Goal: Task Accomplishment & Management: Use online tool/utility

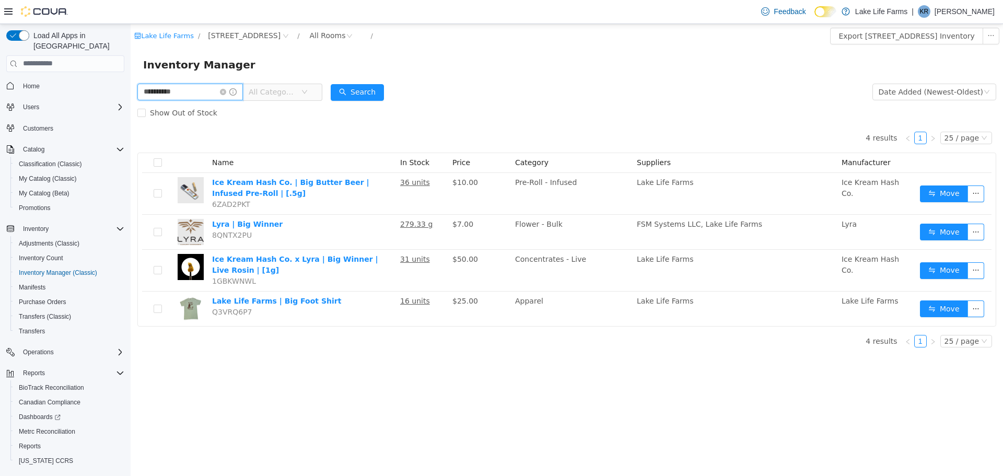
click at [193, 94] on input "**********" at bounding box center [190, 91] width 106 height 17
type input "*"
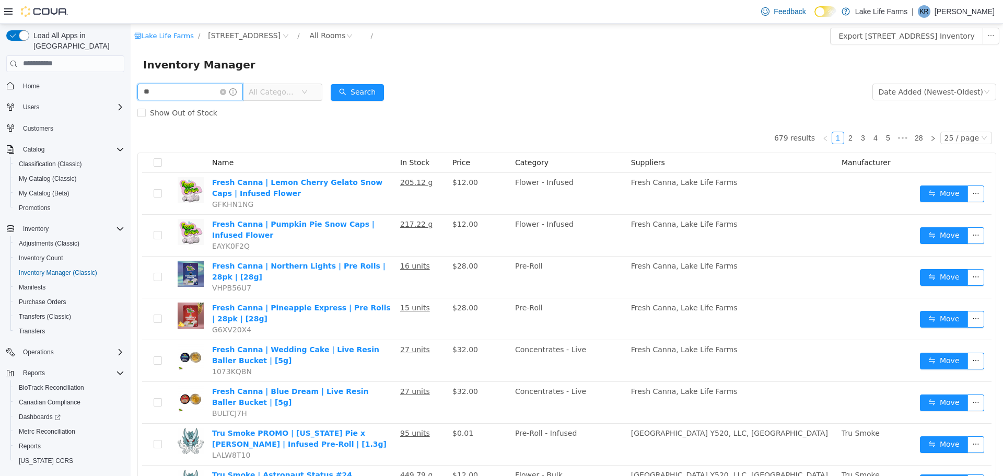
type input "********"
click at [362, 87] on button "Search" at bounding box center [357, 92] width 53 height 17
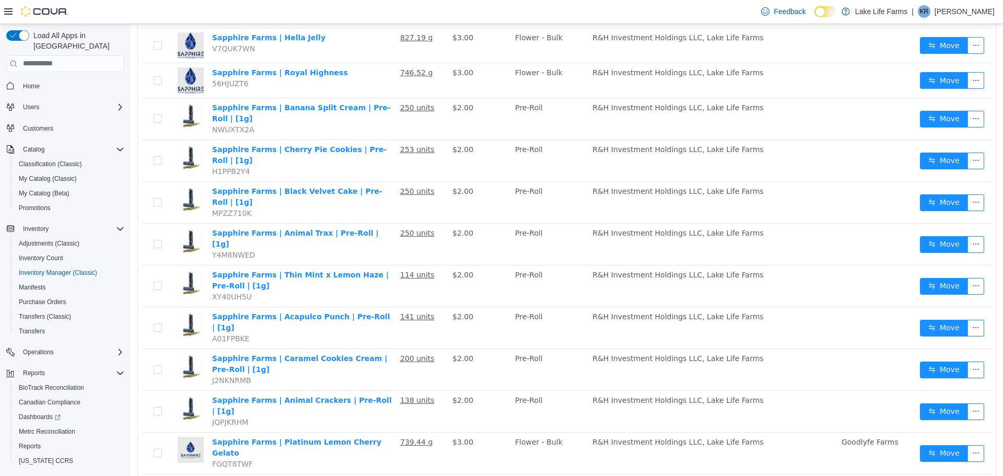
scroll to position [220, 0]
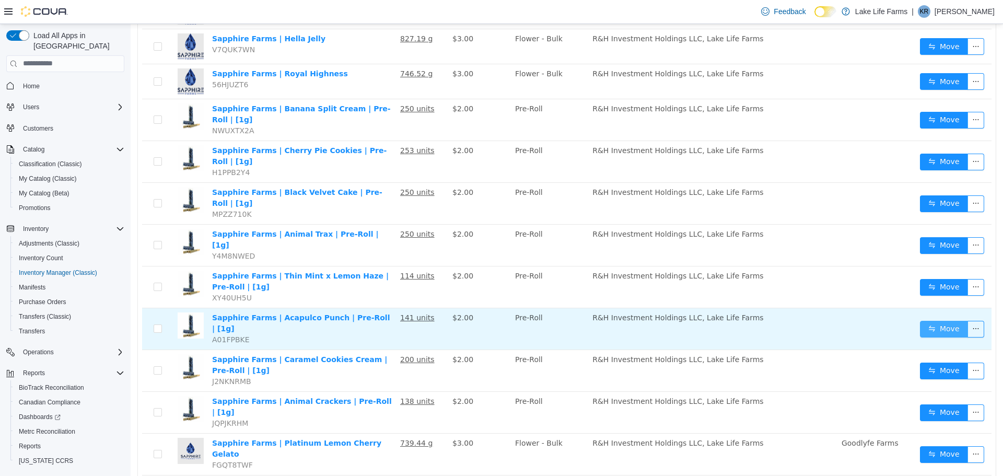
click at [951, 320] on button "Move" at bounding box center [944, 328] width 48 height 17
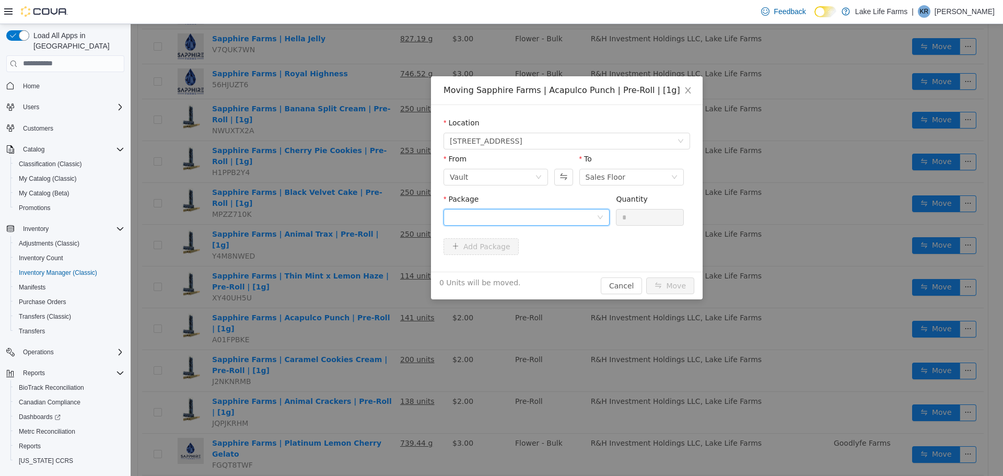
click at [531, 220] on div at bounding box center [523, 217] width 147 height 16
click at [527, 261] on li "1A405030000C92F000110041 Quantity : 140 Units" at bounding box center [526, 260] width 166 height 28
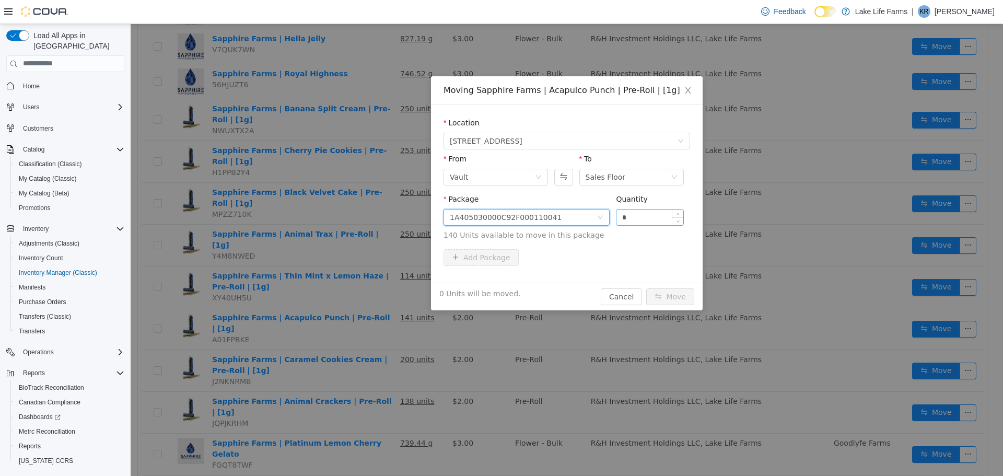
click at [635, 219] on input "*" at bounding box center [649, 217] width 67 height 16
type input "**"
click at [674, 296] on button "Move" at bounding box center [670, 296] width 48 height 17
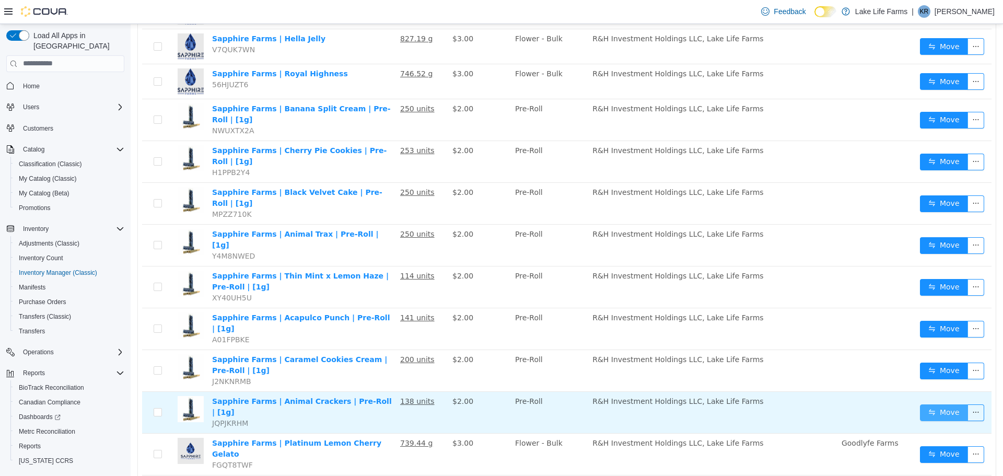
click at [937, 404] on button "Move" at bounding box center [944, 412] width 48 height 17
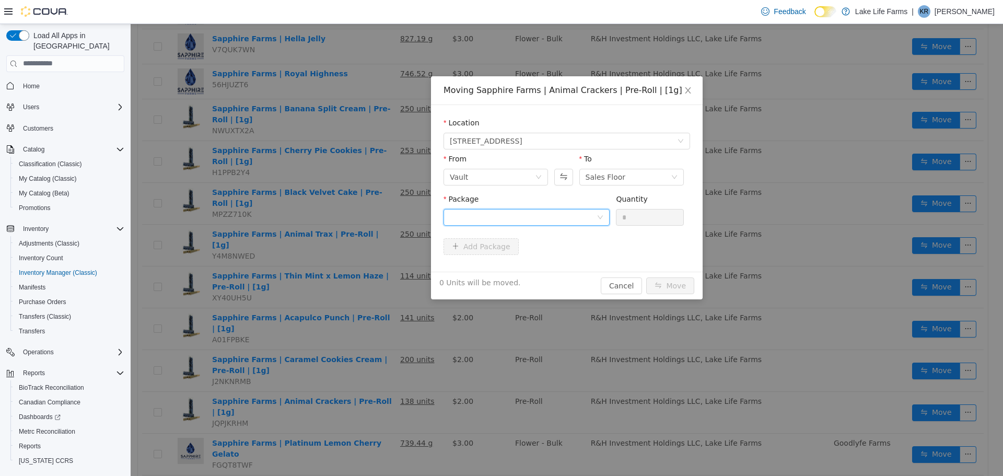
click at [551, 221] on div at bounding box center [523, 217] width 147 height 16
click at [530, 250] on strong "1A405030000C92F000108656" at bounding box center [511, 254] width 123 height 8
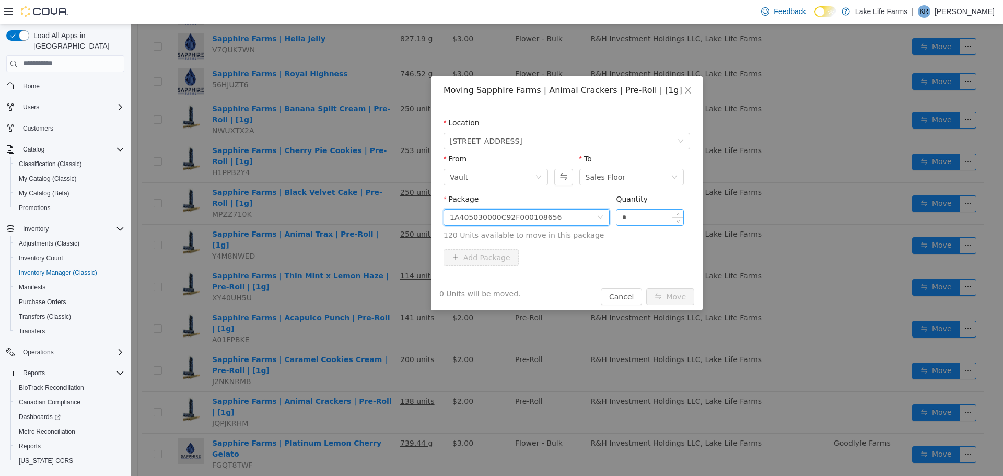
click at [660, 216] on input "*" at bounding box center [649, 217] width 67 height 16
type input "**"
click at [677, 299] on button "Move" at bounding box center [670, 296] width 48 height 17
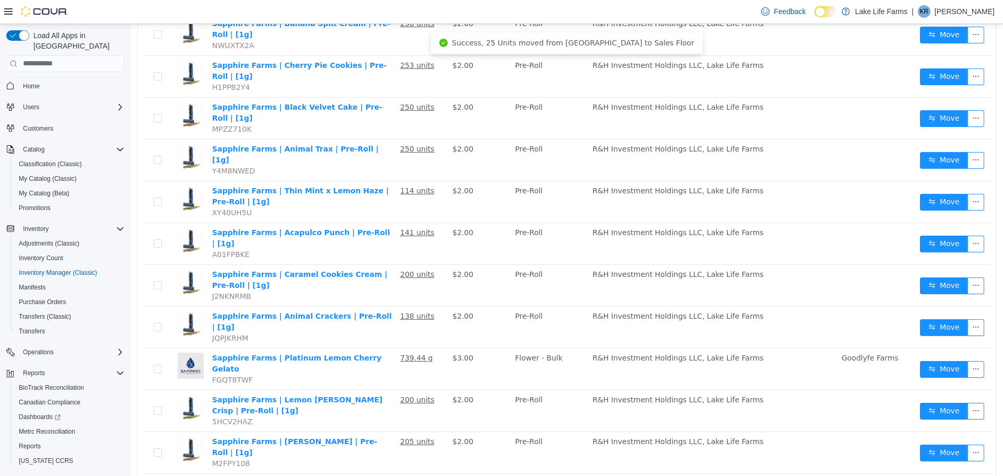
scroll to position [342, 0]
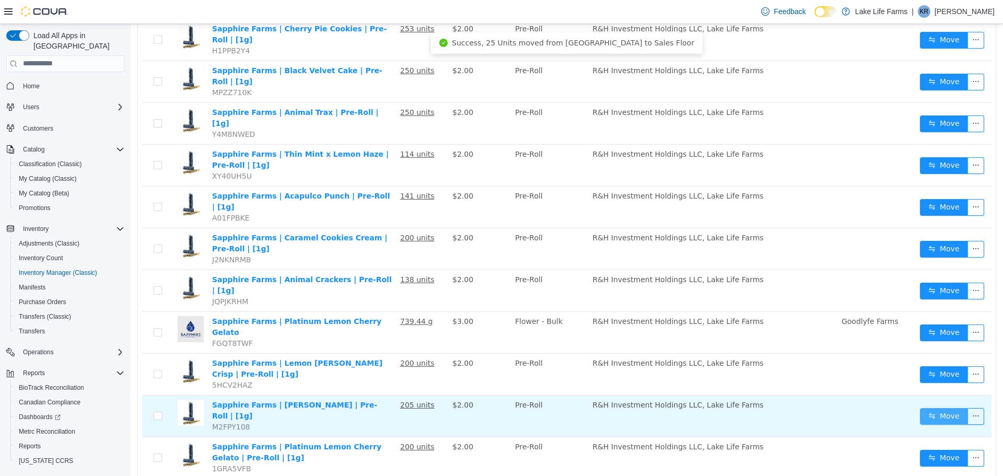
click at [920, 407] on button "Move" at bounding box center [944, 415] width 48 height 17
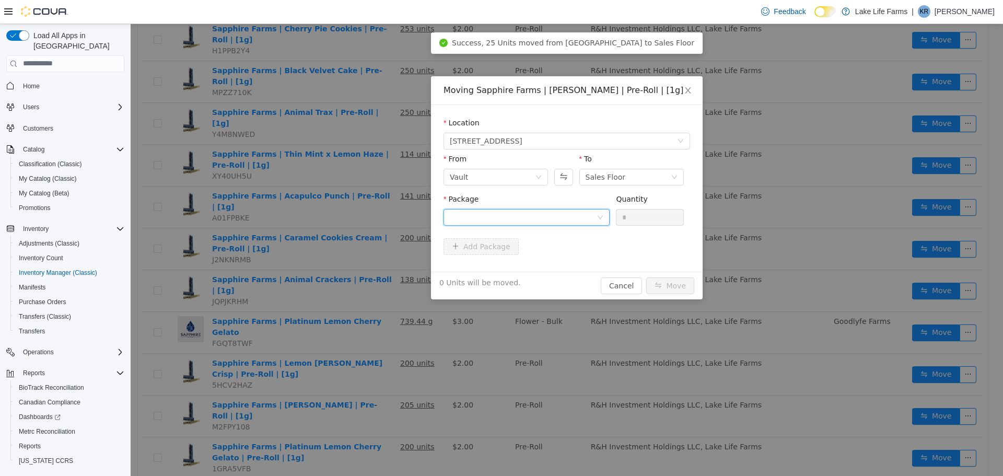
click at [534, 224] on div at bounding box center [523, 217] width 147 height 16
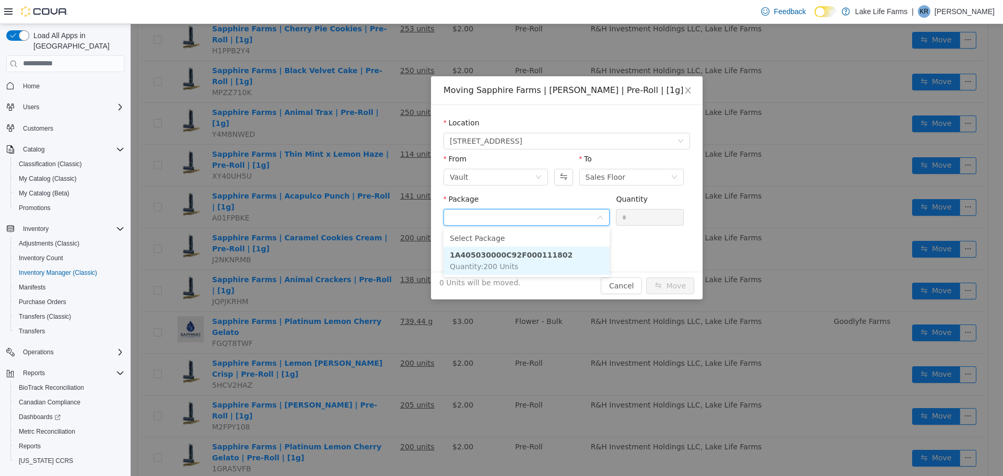
click at [536, 261] on li "1A405030000C92F000111802 Quantity : 200 Units" at bounding box center [526, 260] width 166 height 28
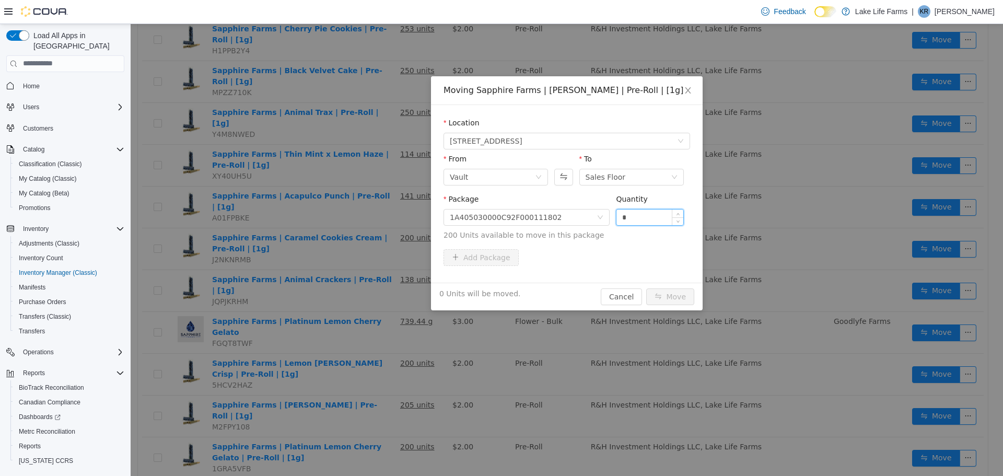
click at [636, 215] on input "*" at bounding box center [649, 217] width 67 height 16
type input "**"
click at [659, 311] on div "Moving [GEOGRAPHIC_DATA] | [PERSON_NAME] | Pre-Roll | [1g] Location [STREET_ADD…" at bounding box center [567, 250] width 872 height 452
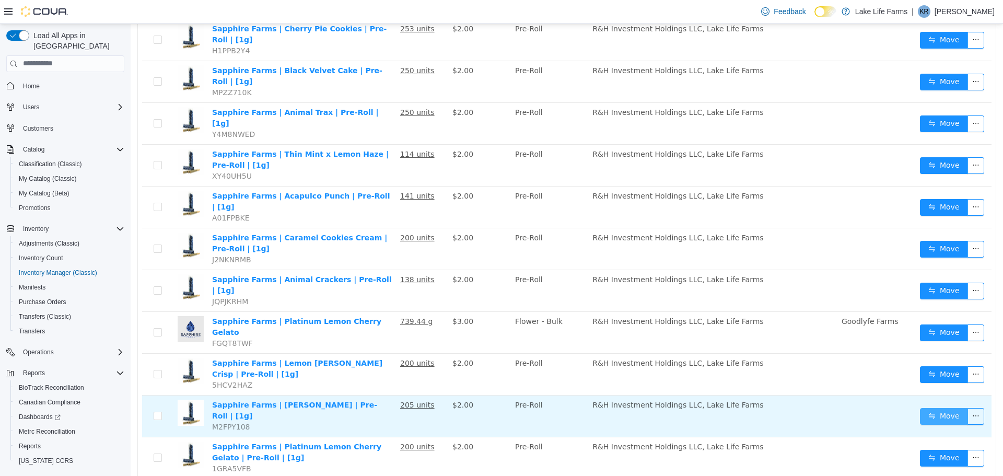
click at [928, 407] on button "Move" at bounding box center [944, 415] width 48 height 17
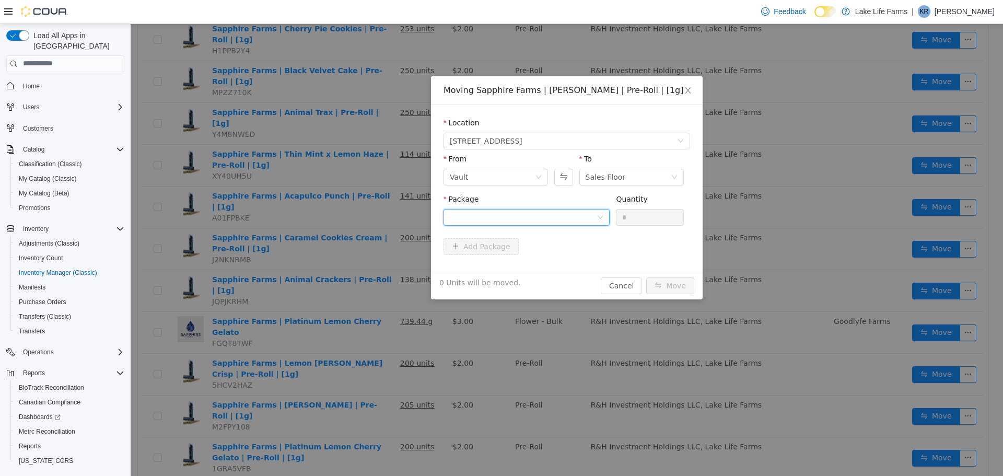
click at [555, 222] on div at bounding box center [523, 217] width 147 height 16
click at [558, 255] on li "1A405030000C92F000111802 Quantity : 200 Units" at bounding box center [526, 260] width 166 height 28
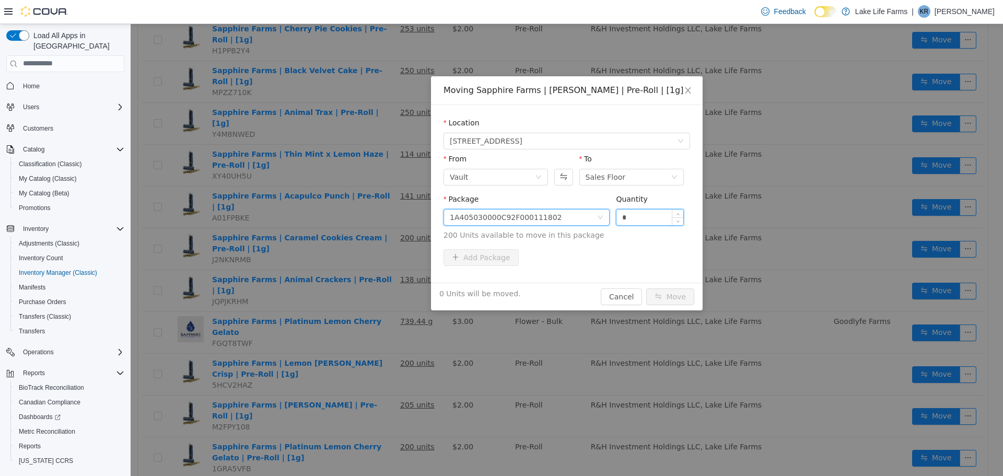
click at [638, 217] on input "*" at bounding box center [649, 217] width 67 height 16
type input "**"
click at [664, 301] on button "Move" at bounding box center [670, 296] width 48 height 17
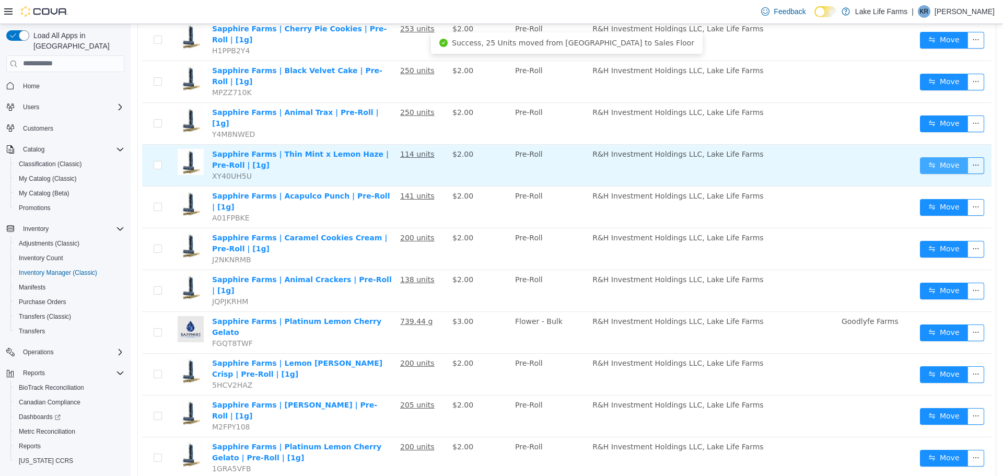
click at [930, 157] on button "Move" at bounding box center [944, 165] width 48 height 17
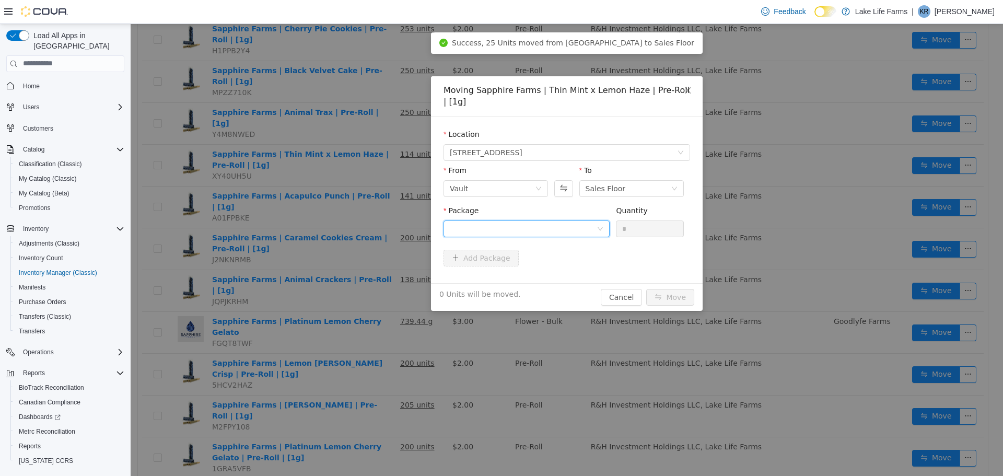
click at [541, 233] on div at bounding box center [523, 228] width 147 height 16
click at [535, 259] on li "1A405030000C92F000109933 Quantity : 100 Units" at bounding box center [526, 272] width 166 height 28
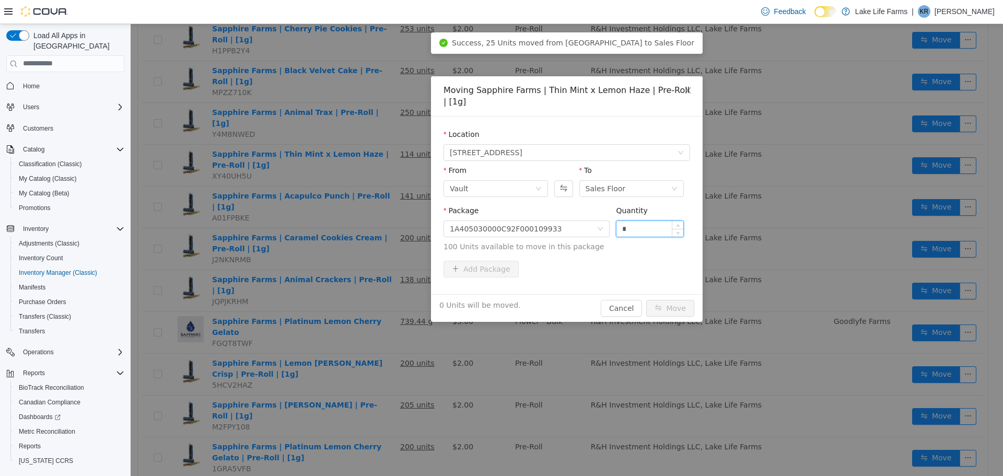
click at [646, 222] on input "*" at bounding box center [649, 228] width 67 height 16
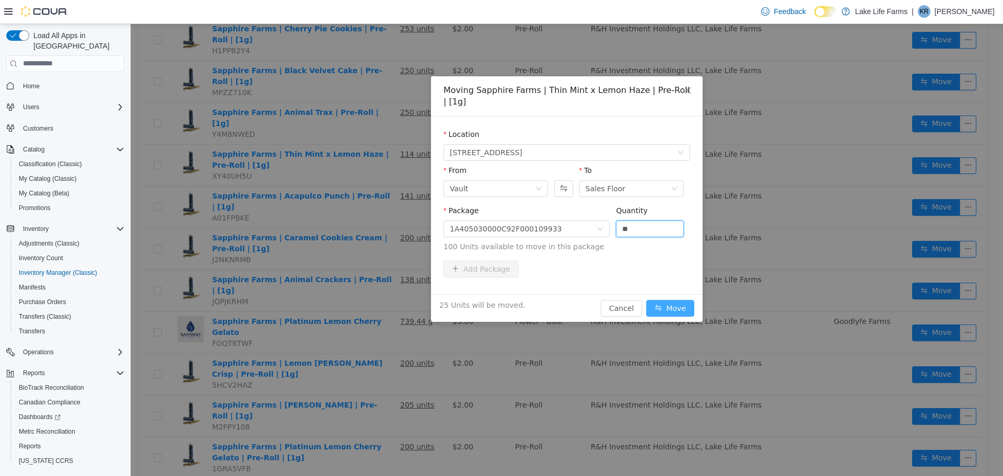
type input "**"
click at [664, 313] on button "Move" at bounding box center [670, 307] width 48 height 17
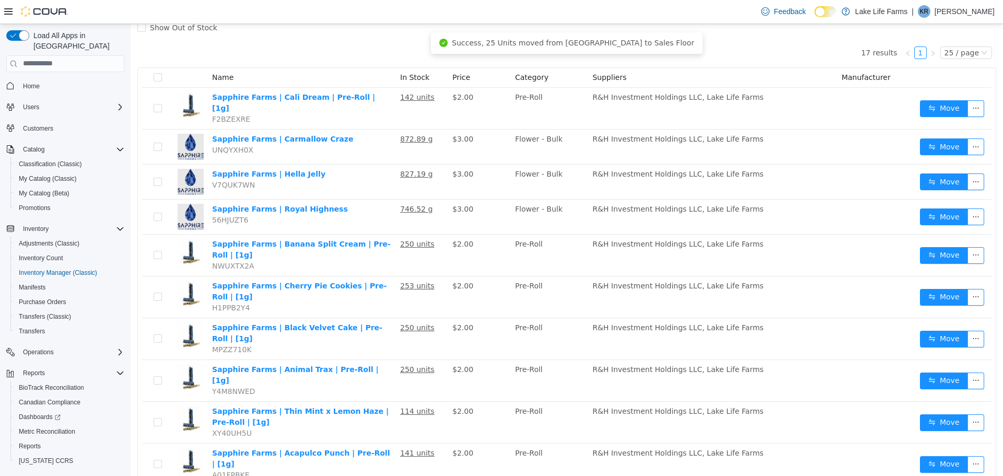
scroll to position [84, 0]
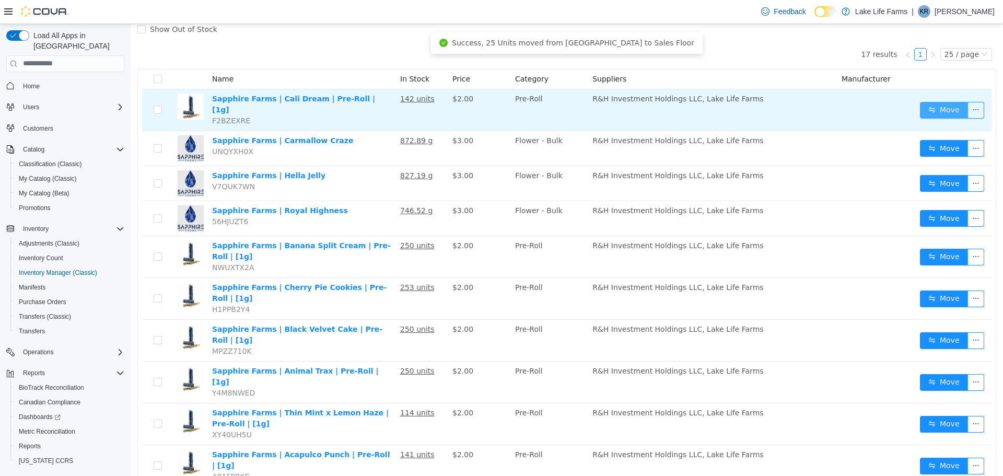
click at [922, 102] on button "Move" at bounding box center [944, 109] width 48 height 17
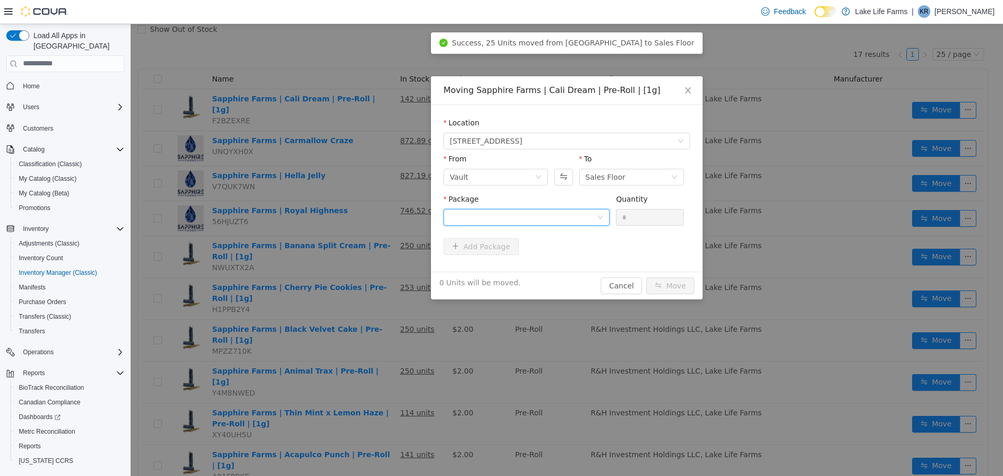
click at [530, 221] on div at bounding box center [523, 217] width 147 height 16
click at [535, 263] on li "1A405030000C92F000108829 Quantity : 120 Units" at bounding box center [526, 260] width 166 height 28
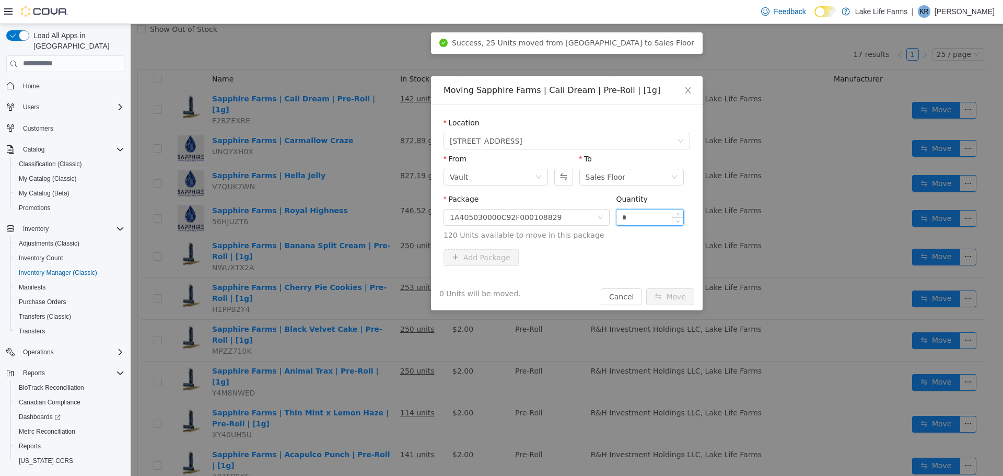
click at [632, 223] on input "*" at bounding box center [649, 217] width 67 height 16
type input "**"
click at [668, 292] on button "Move" at bounding box center [670, 296] width 48 height 17
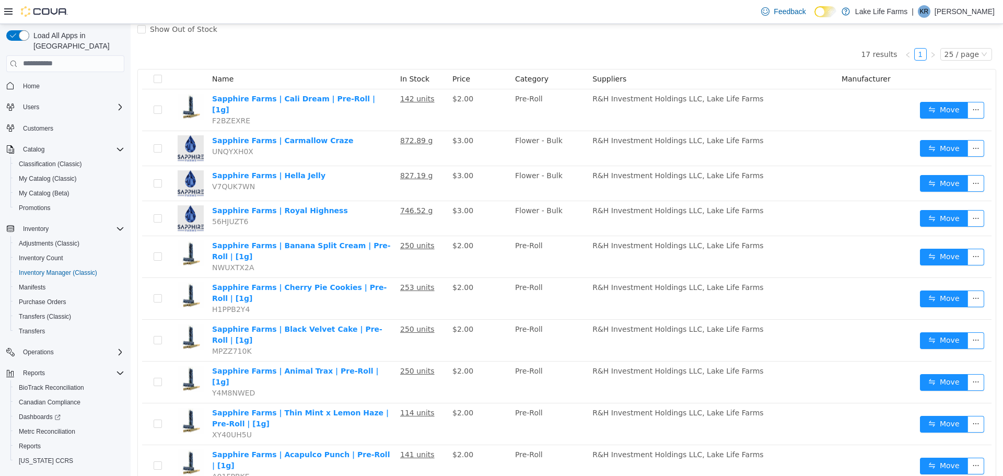
scroll to position [0, 0]
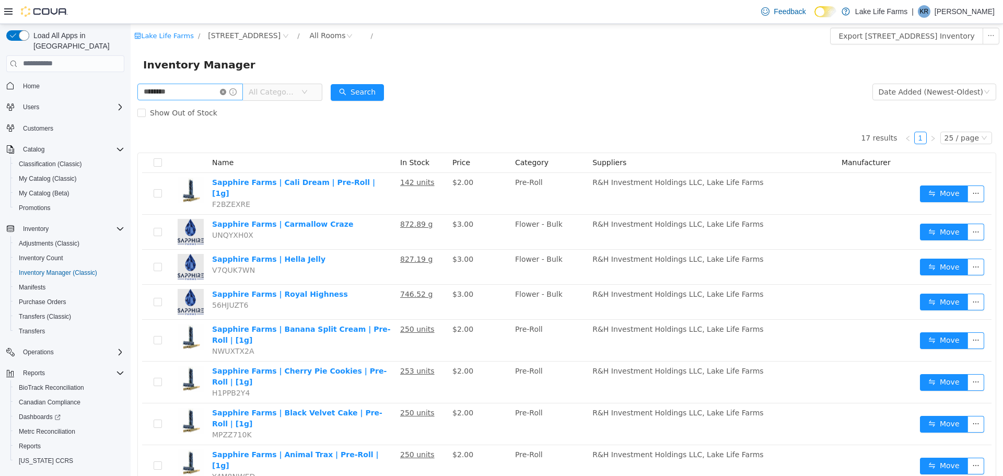
click at [226, 90] on icon "icon: close-circle" at bounding box center [223, 91] width 6 height 6
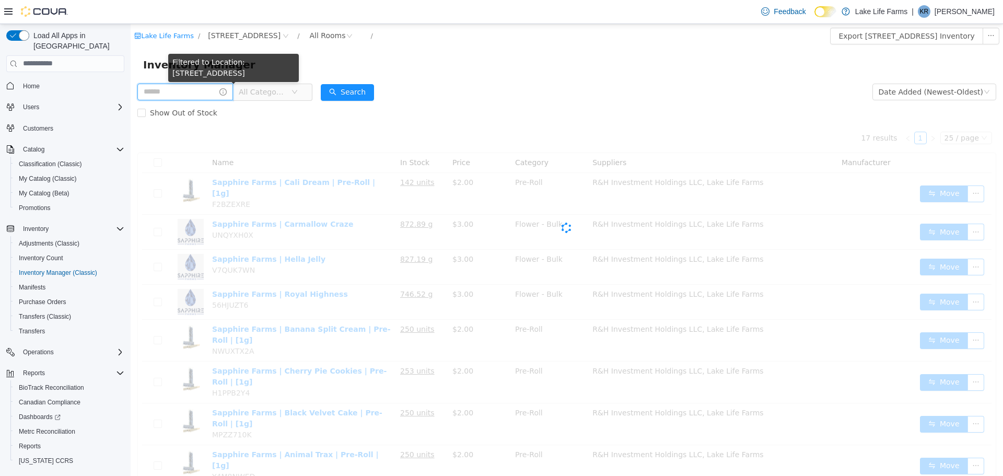
click at [187, 87] on input "text" at bounding box center [185, 91] width 96 height 17
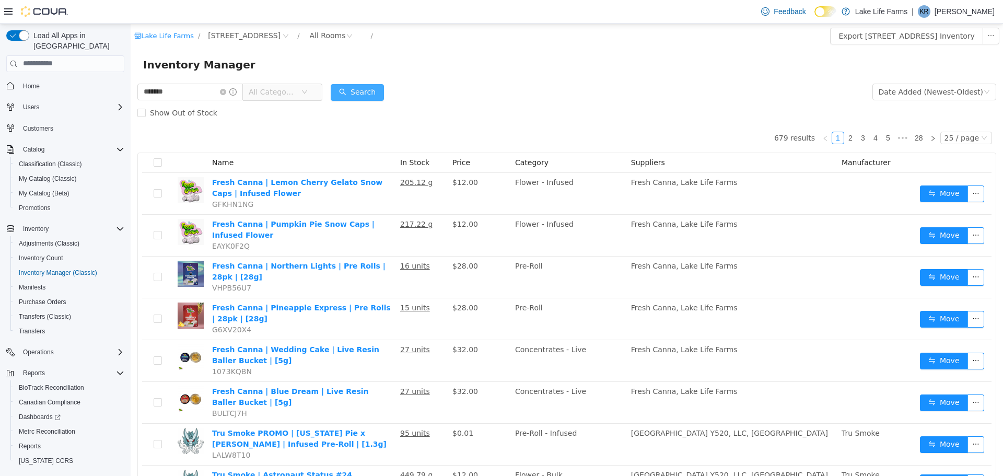
click at [360, 95] on button "Search" at bounding box center [357, 92] width 53 height 17
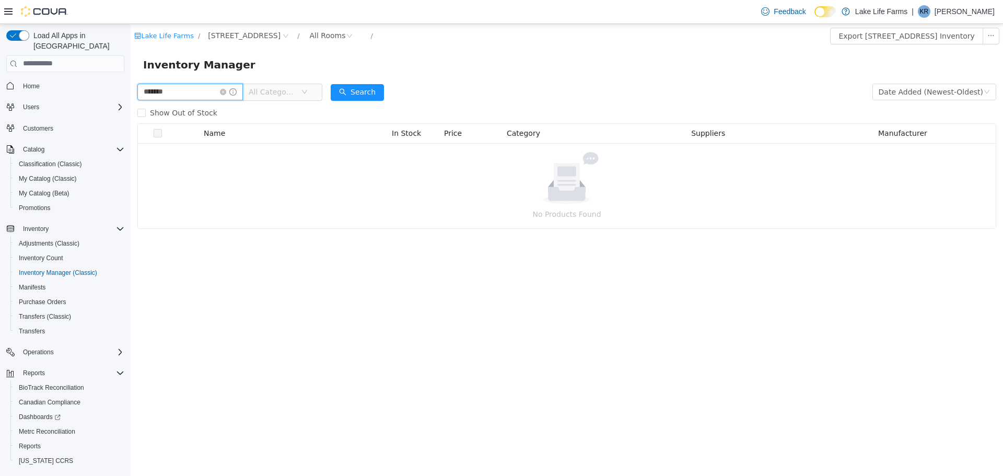
click at [214, 91] on input "*******" at bounding box center [190, 91] width 106 height 17
type input "********"
click at [362, 99] on button "Search" at bounding box center [357, 92] width 53 height 17
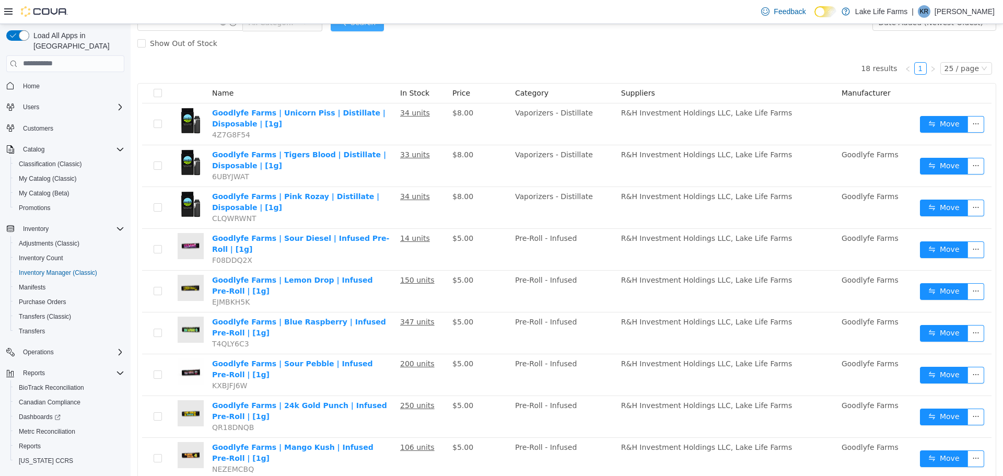
scroll to position [96, 0]
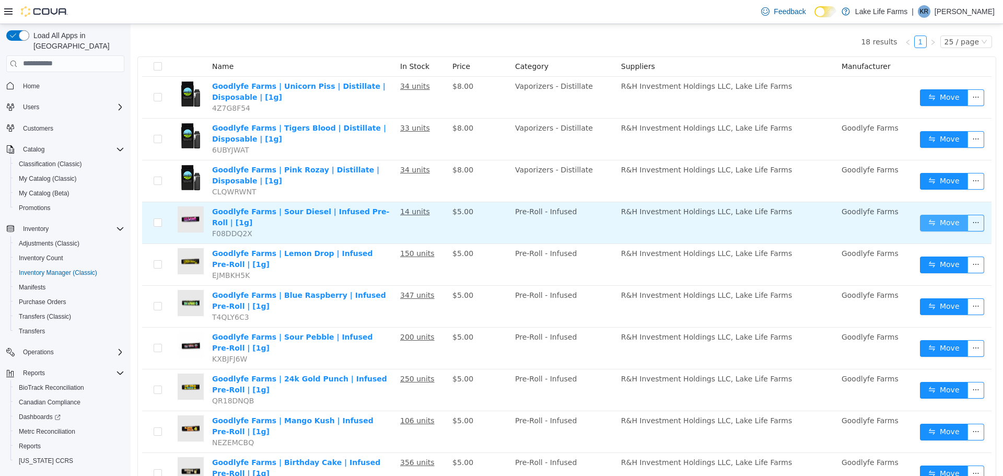
click at [930, 220] on button "Move" at bounding box center [944, 222] width 48 height 17
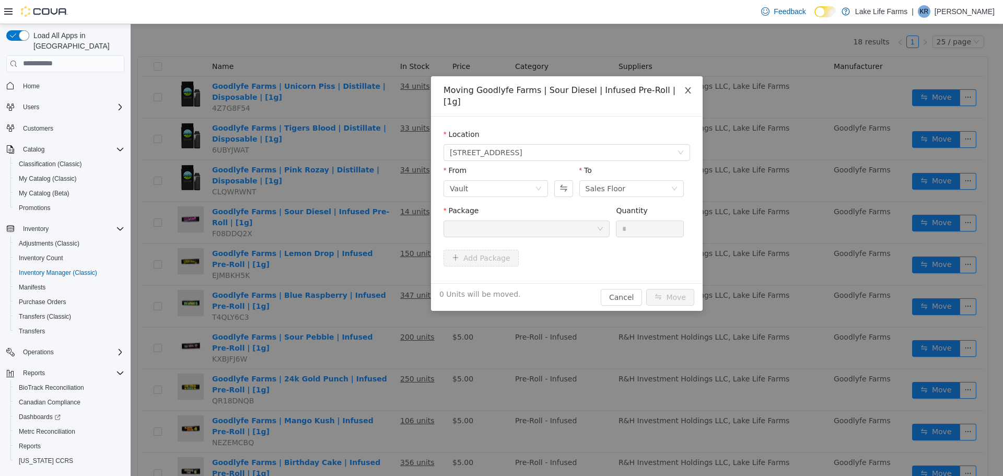
click at [689, 91] on icon "icon: close" at bounding box center [688, 90] width 8 height 8
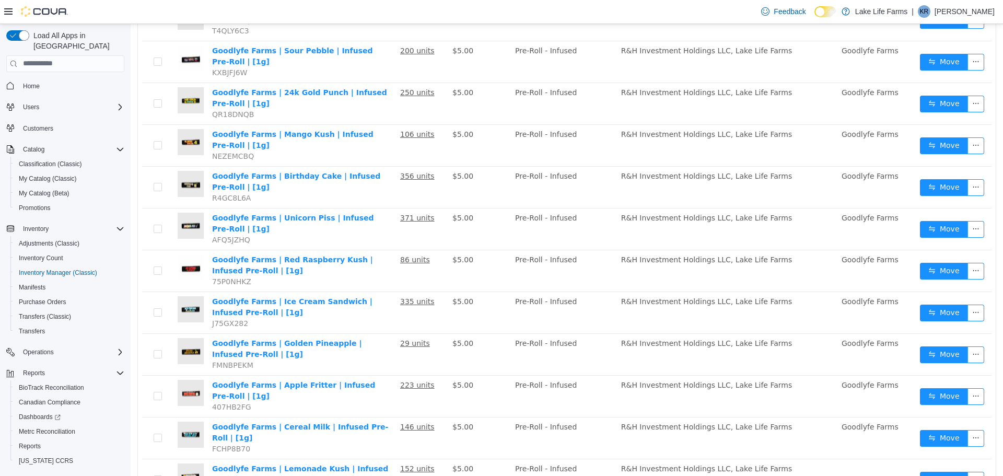
scroll to position [383, 0]
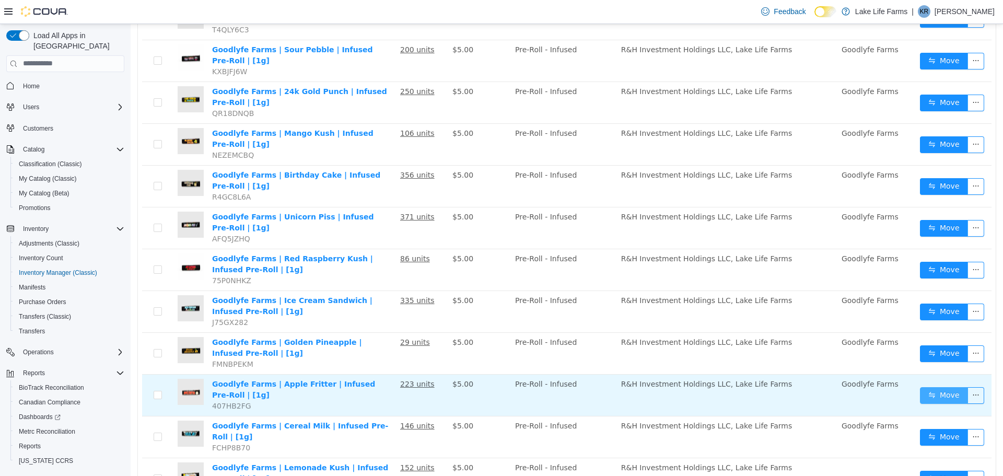
click at [933, 387] on button "Move" at bounding box center [944, 395] width 48 height 17
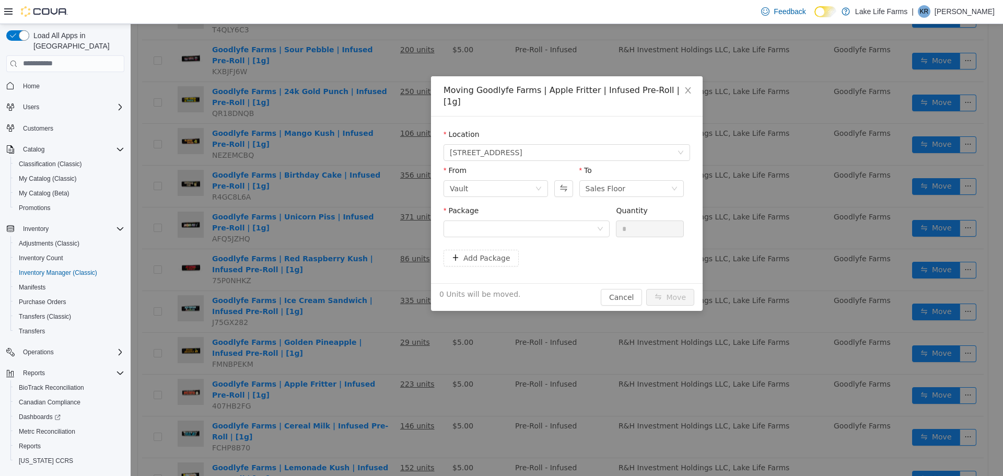
click at [536, 205] on div "Package" at bounding box center [526, 212] width 166 height 15
click at [536, 220] on div at bounding box center [523, 228] width 147 height 16
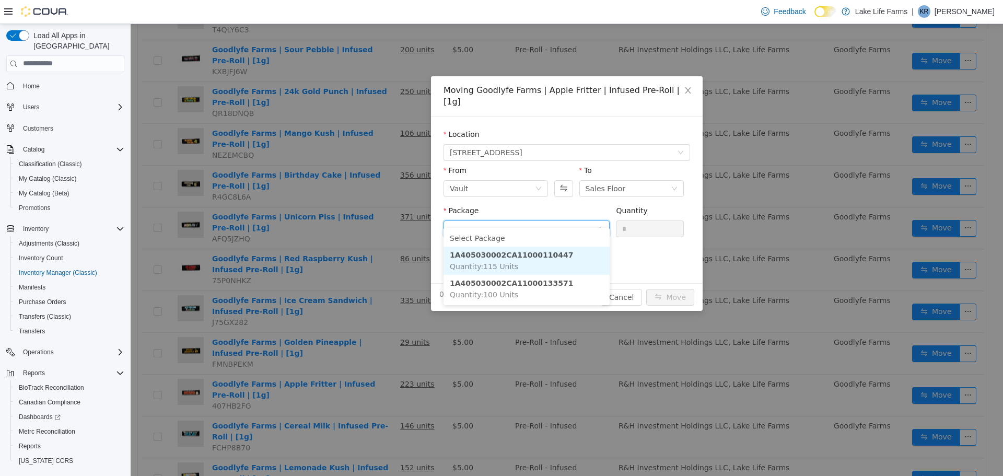
click at [523, 267] on li "1A405030002CA11000110447 Quantity : 115 Units" at bounding box center [526, 260] width 166 height 28
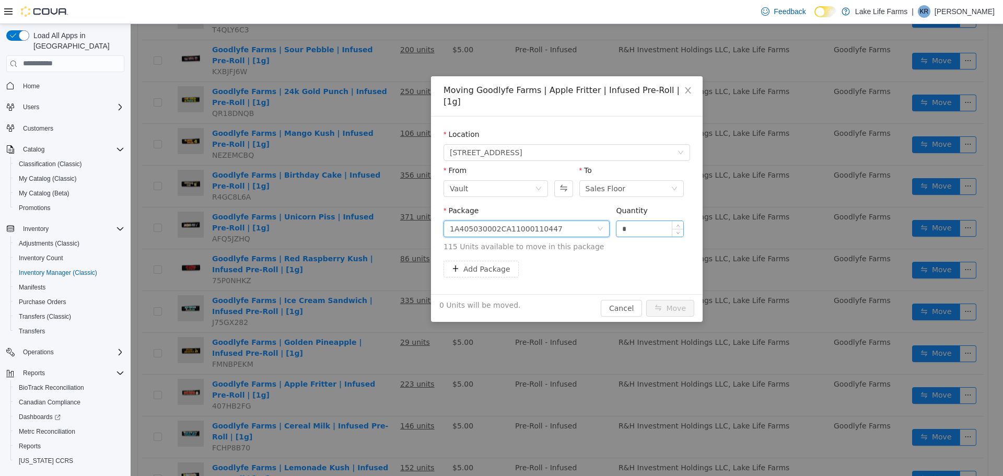
click at [655, 220] on input "*" at bounding box center [649, 228] width 67 height 16
type input "**"
click at [646, 299] on button "Move" at bounding box center [670, 307] width 48 height 17
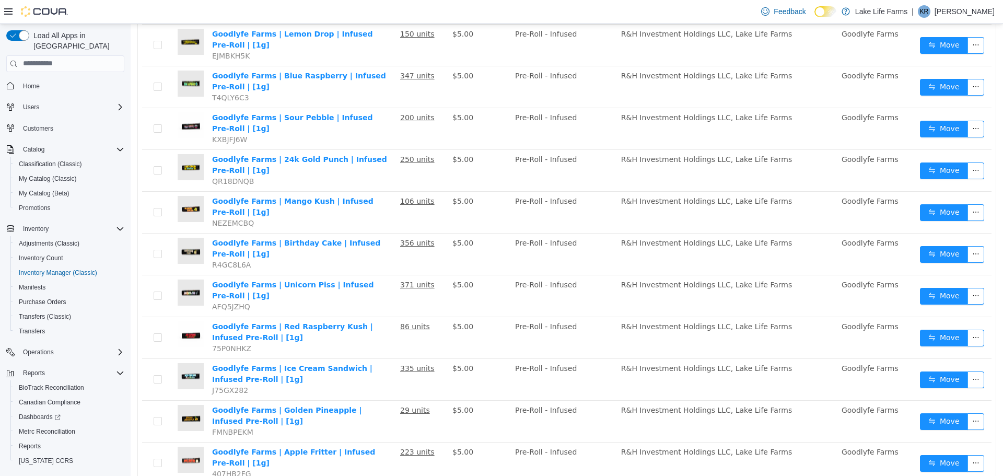
scroll to position [314, 0]
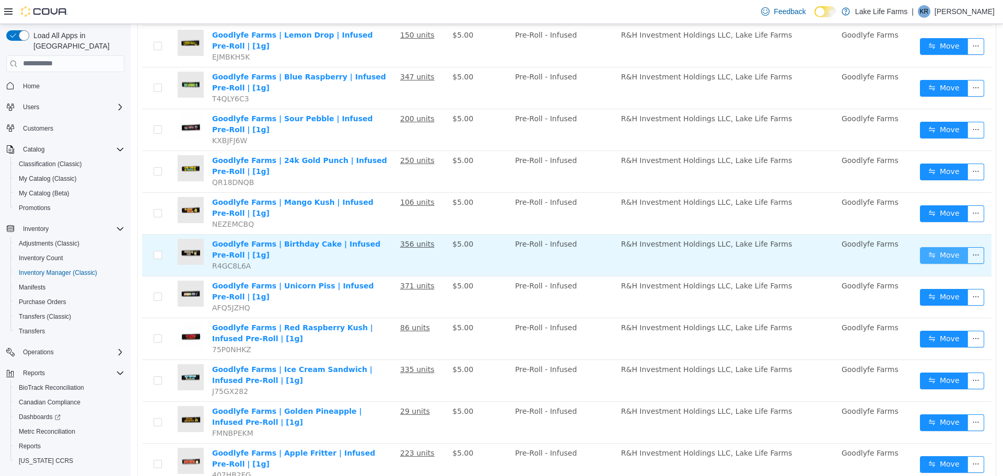
click at [920, 247] on button "Move" at bounding box center [944, 255] width 48 height 17
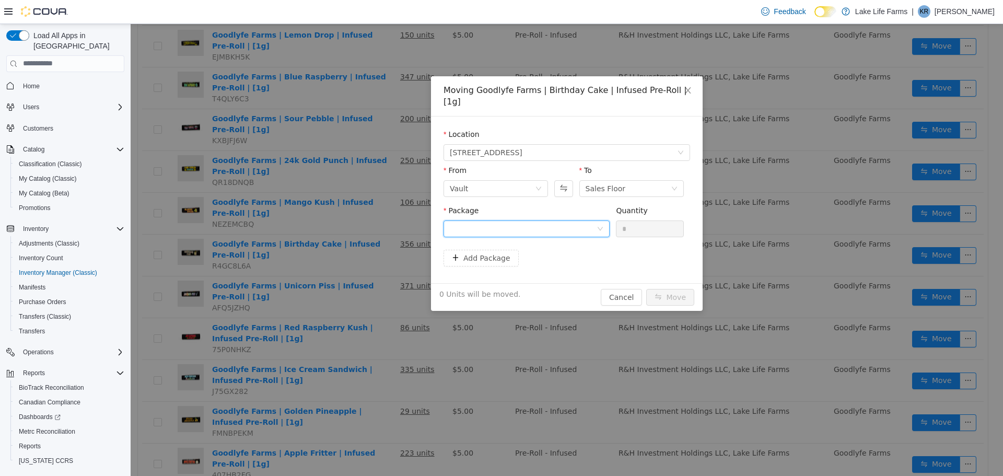
click at [547, 220] on div at bounding box center [523, 228] width 147 height 16
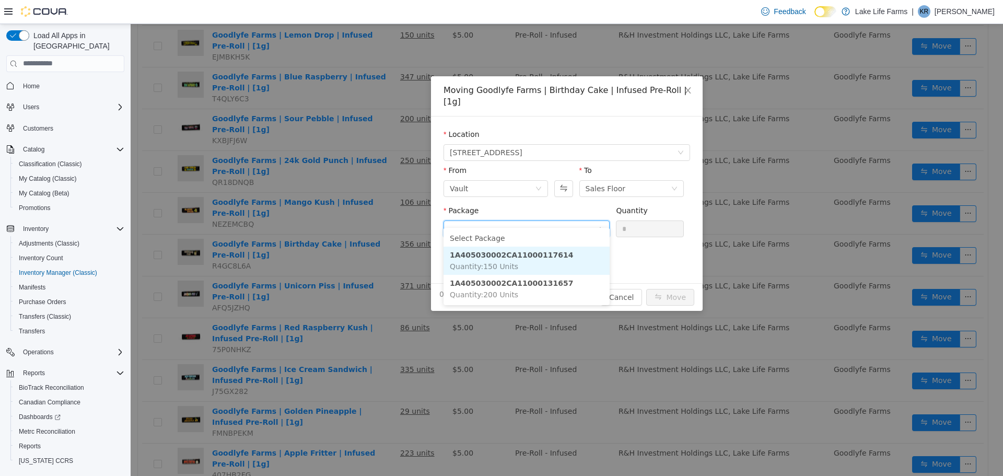
click at [536, 263] on li "1A405030002CA11000117614 Quantity : 150 Units" at bounding box center [526, 260] width 166 height 28
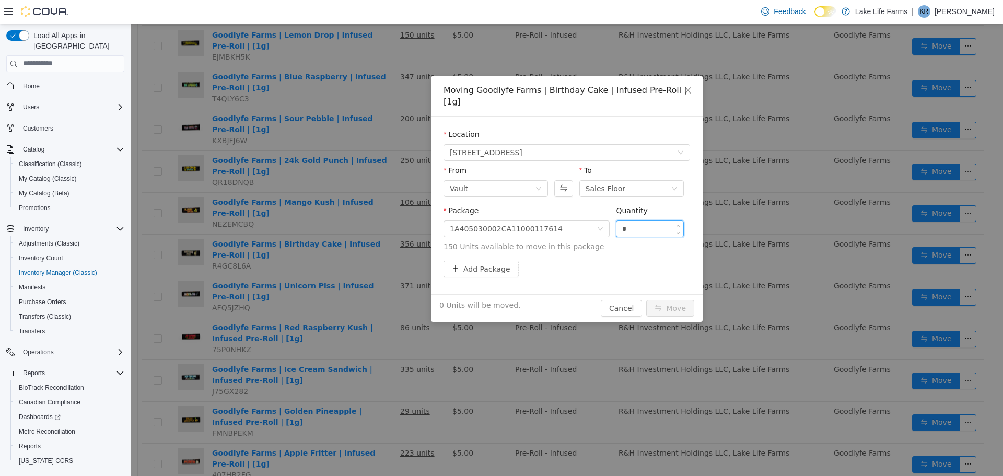
click at [641, 220] on input "*" at bounding box center [649, 228] width 67 height 16
type input "**"
click at [673, 299] on button "Move" at bounding box center [670, 307] width 48 height 17
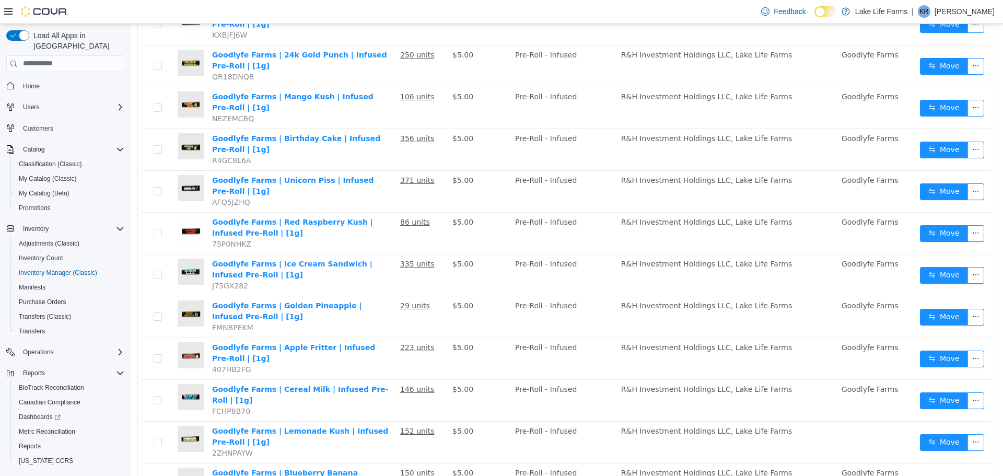
scroll to position [430, 0]
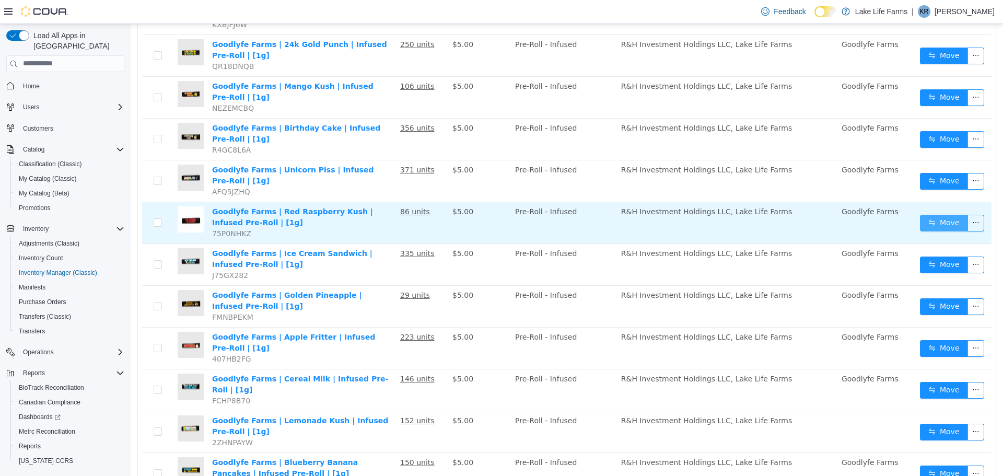
click at [920, 214] on button "Move" at bounding box center [944, 222] width 48 height 17
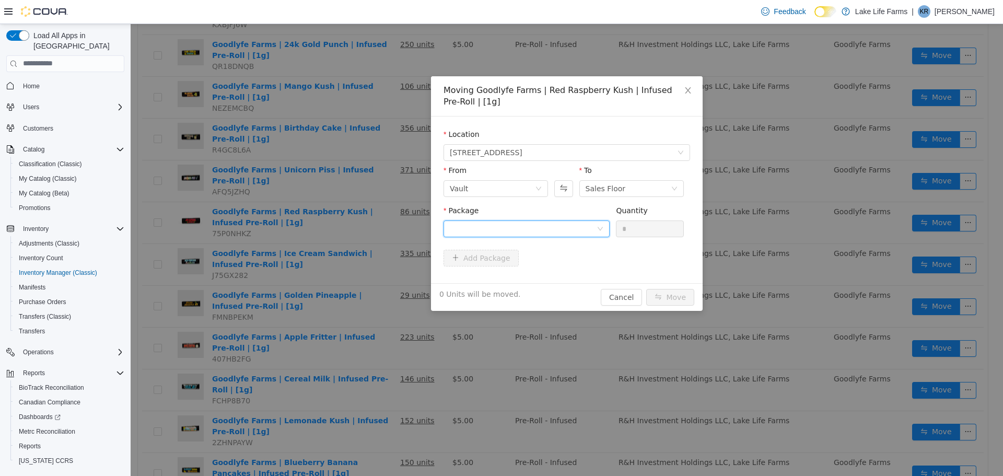
click at [576, 229] on div at bounding box center [523, 228] width 147 height 16
click at [548, 279] on li "1A405030002CA11000114309 Quantity : 75 Units" at bounding box center [526, 272] width 166 height 28
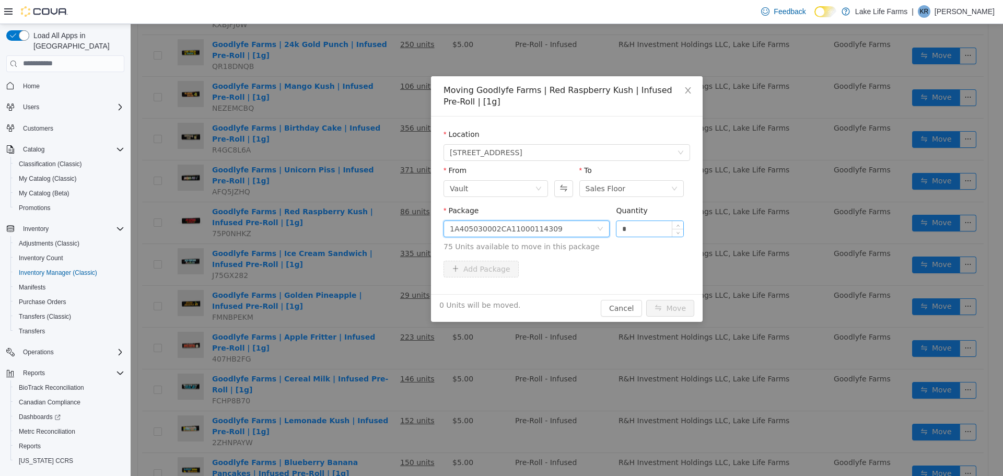
click at [638, 228] on input "*" at bounding box center [649, 228] width 67 height 16
type input "**"
click at [680, 304] on button "Move" at bounding box center [670, 307] width 48 height 17
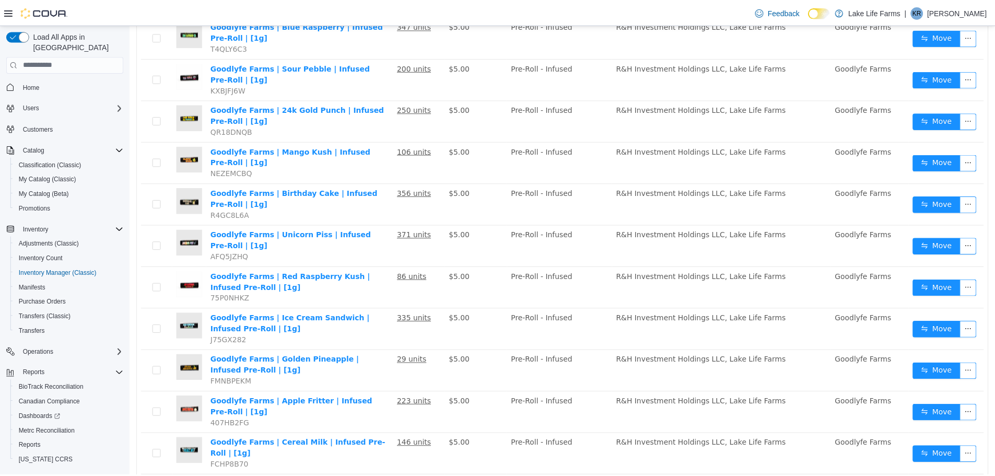
scroll to position [329, 0]
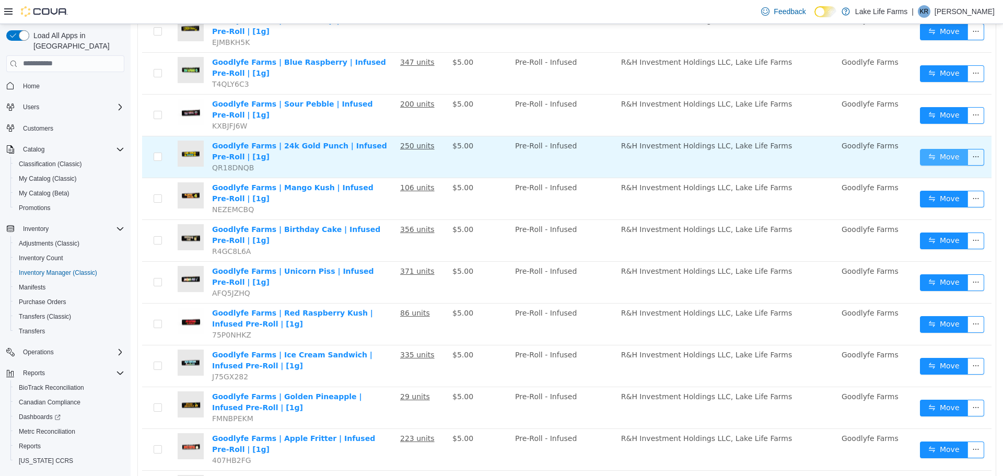
click at [925, 148] on button "Move" at bounding box center [944, 156] width 48 height 17
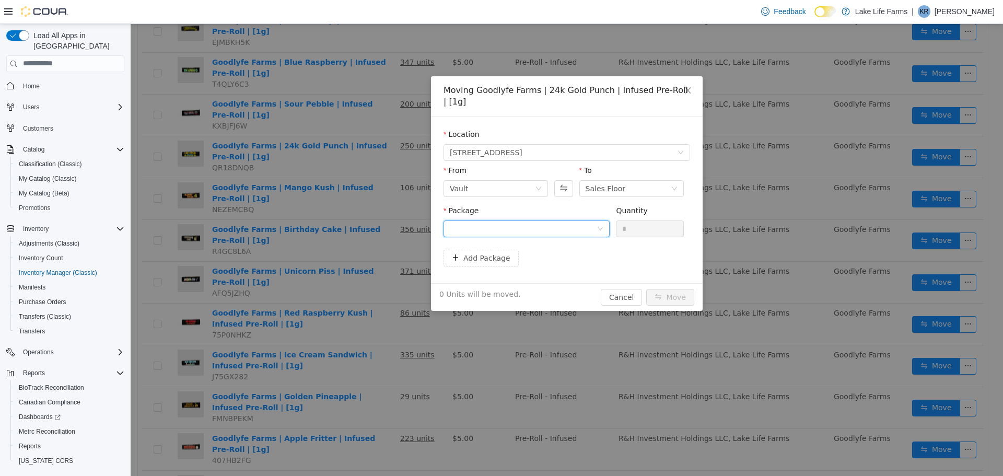
click at [552, 226] on div at bounding box center [523, 228] width 147 height 16
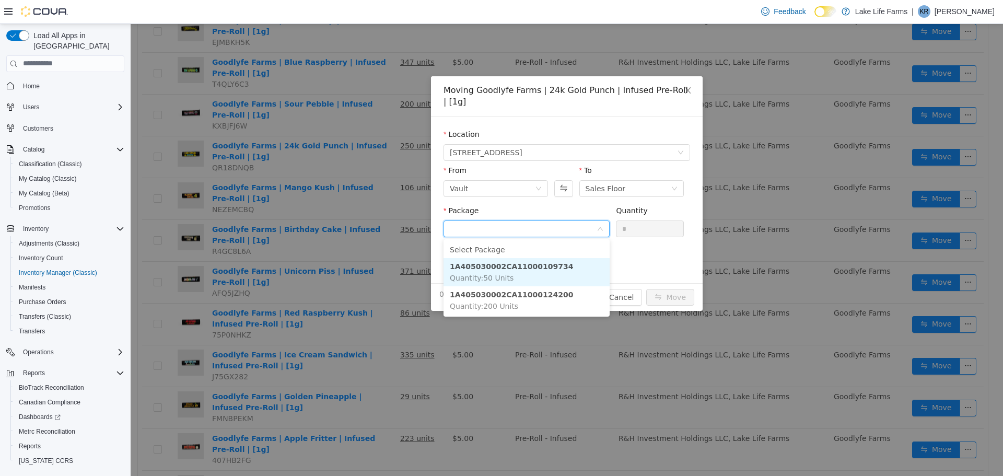
click at [531, 281] on li "1A405030002CA11000109734 Quantity : 50 Units" at bounding box center [526, 272] width 166 height 28
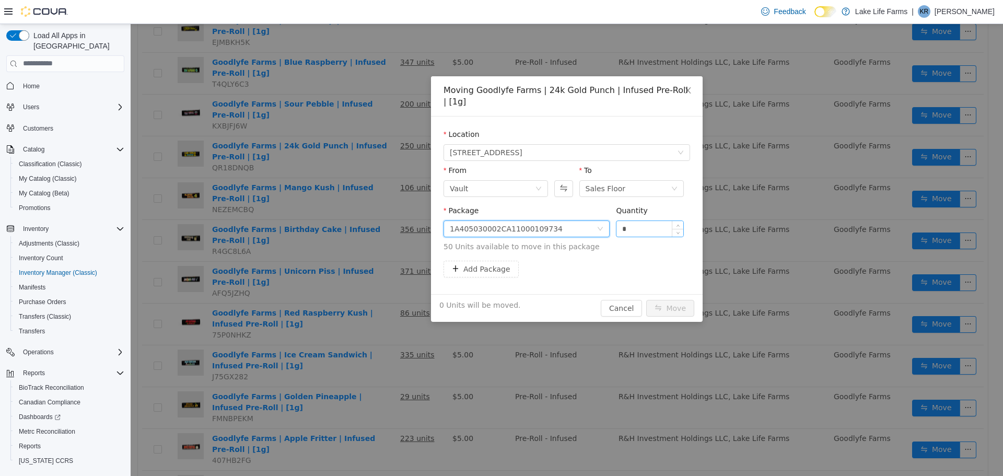
click at [632, 226] on input "*" at bounding box center [649, 228] width 67 height 16
type input "**"
click at [680, 310] on button "Move" at bounding box center [670, 307] width 48 height 17
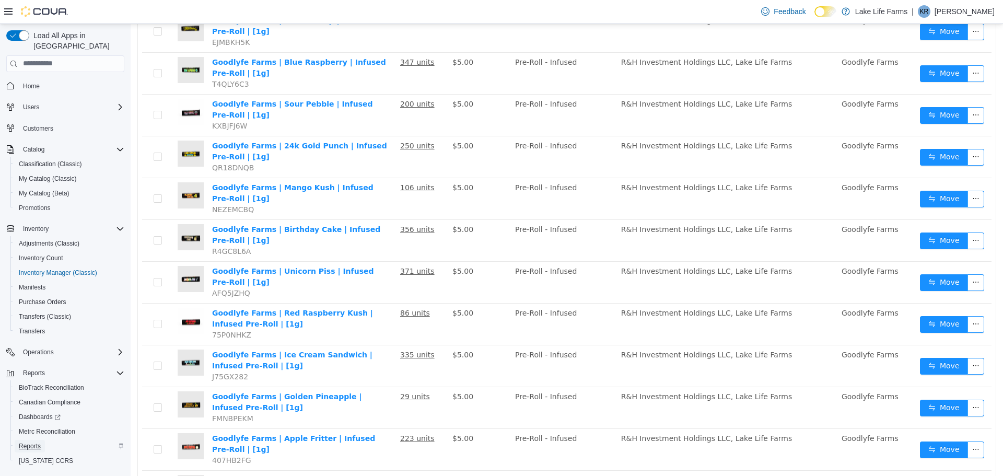
click at [33, 442] on span "Reports" at bounding box center [30, 446] width 22 height 8
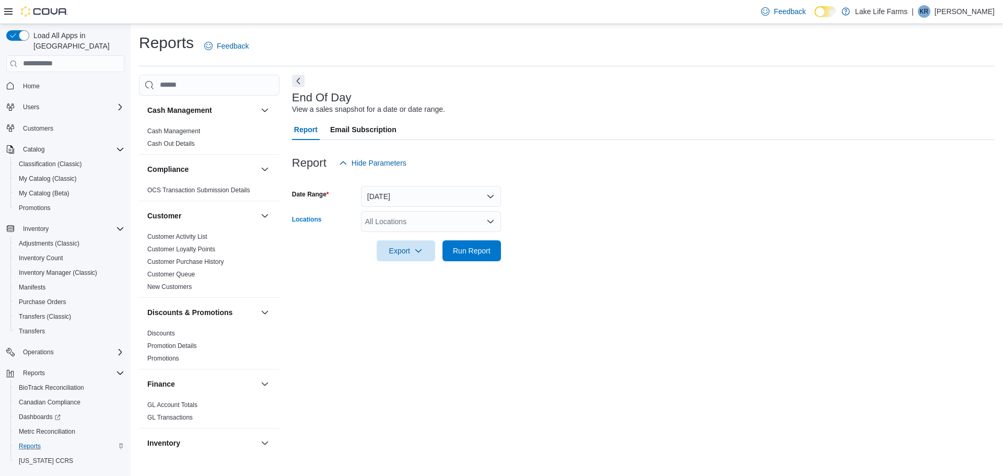
click at [381, 223] on div "All Locations" at bounding box center [431, 221] width 140 height 21
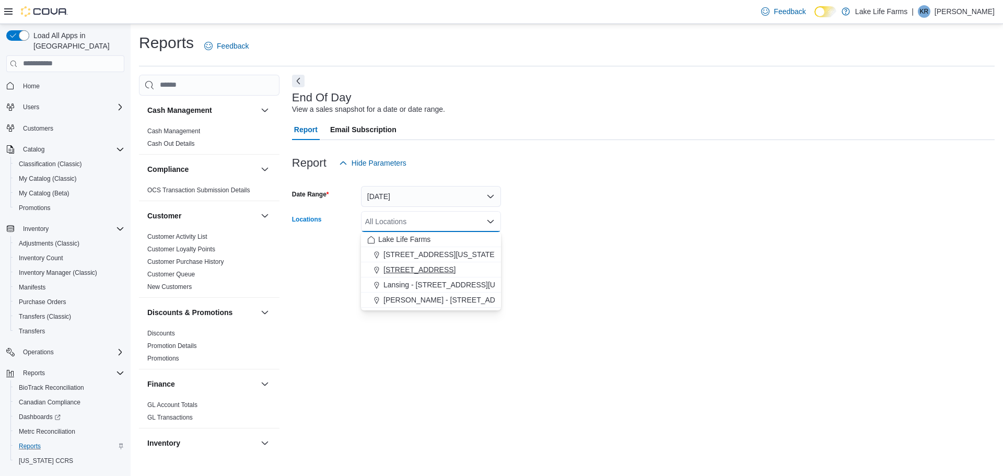
click at [410, 271] on span "[STREET_ADDRESS]" at bounding box center [419, 269] width 72 height 10
click at [550, 253] on form "Date Range [DATE] Locations [STREET_ADDRESS] Selected. [STREET_ADDRESS]. Press …" at bounding box center [643, 217] width 703 height 88
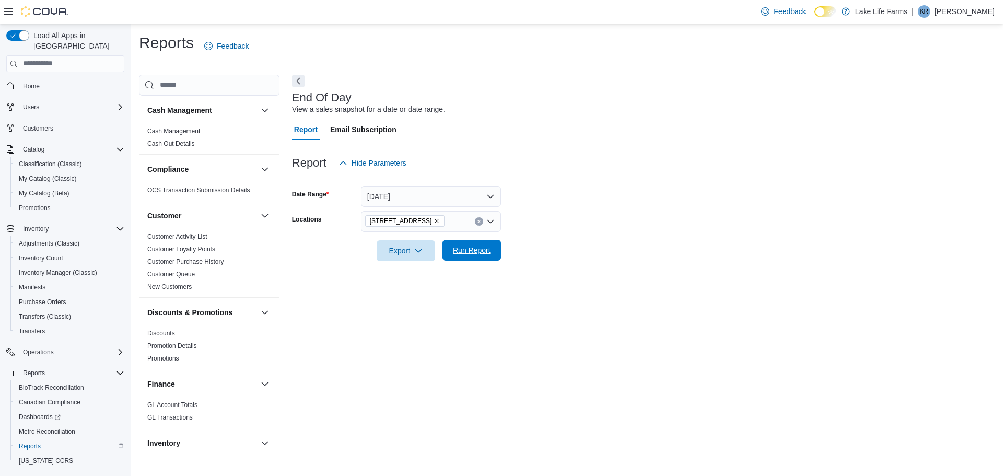
click at [462, 245] on span "Run Report" at bounding box center [472, 250] width 46 height 21
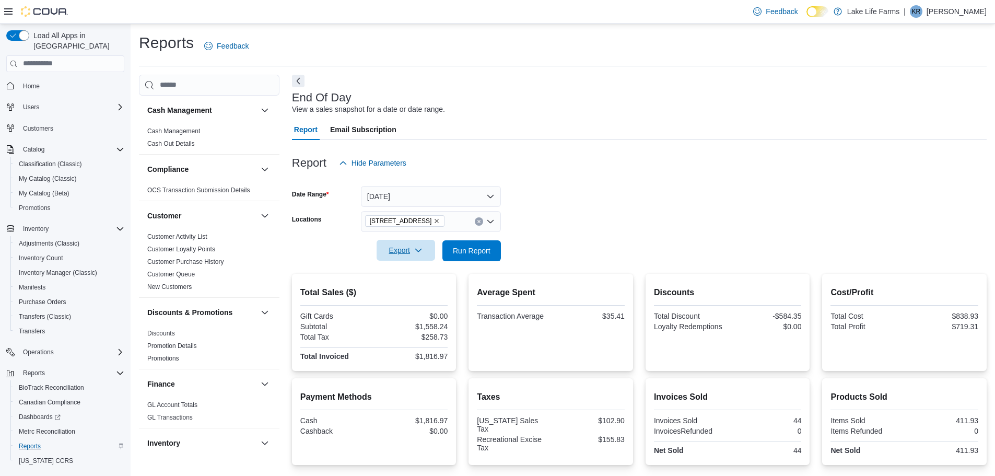
click at [407, 254] on span "Export" at bounding box center [406, 250] width 46 height 21
click at [407, 290] on span "Export to Pdf" at bounding box center [407, 292] width 47 height 8
